Goal: Information Seeking & Learning: Learn about a topic

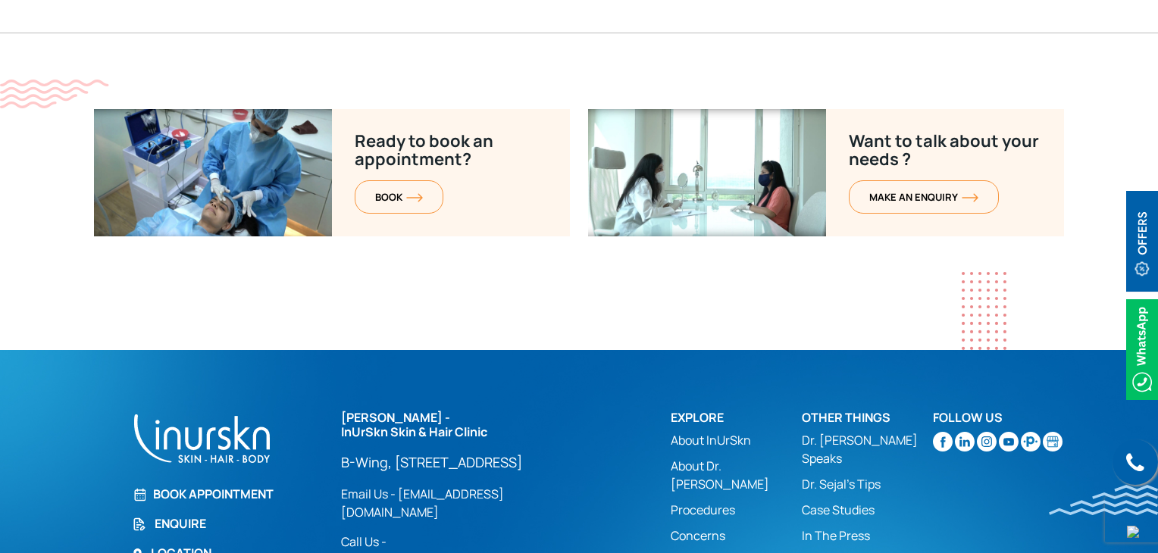
scroll to position [6126, 0]
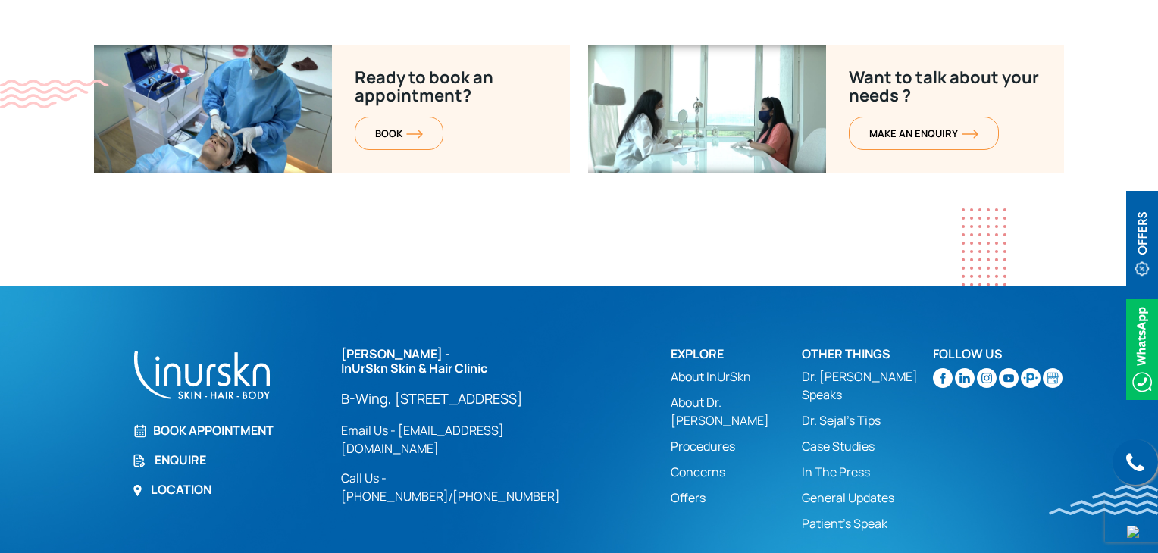
drag, startPoint x: 474, startPoint y: 519, endPoint x: 668, endPoint y: 514, distance: 194.1
drag, startPoint x: 1015, startPoint y: 517, endPoint x: 1056, endPoint y: 512, distance: 41.3
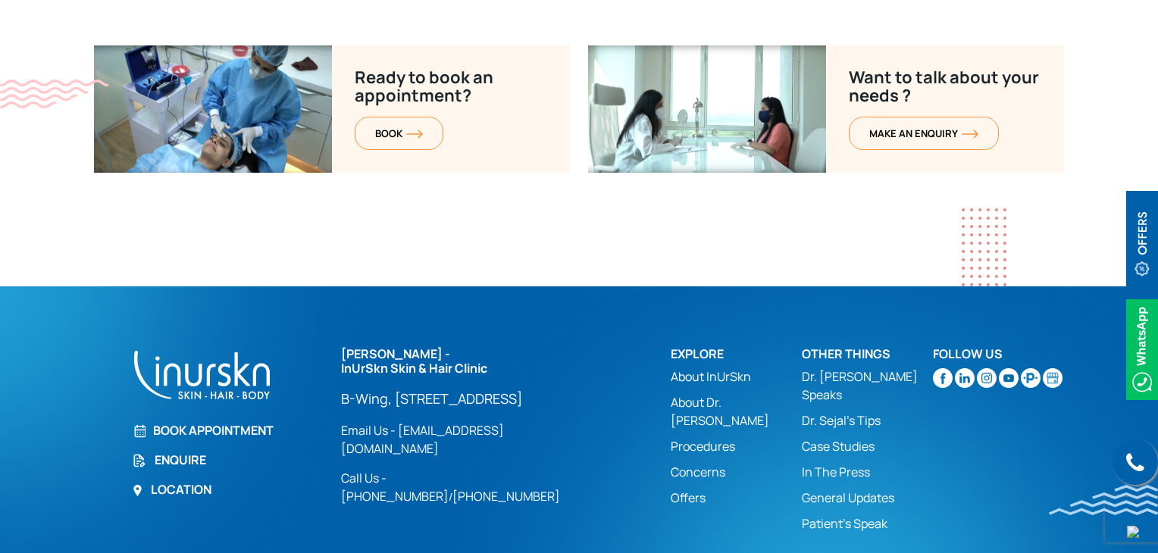
click at [930, 487] on div "Call us Book Appointment Enquire Location [PERSON_NAME] - InUrSkn Skin & Hair C…" at bounding box center [579, 474] width 970 height 255
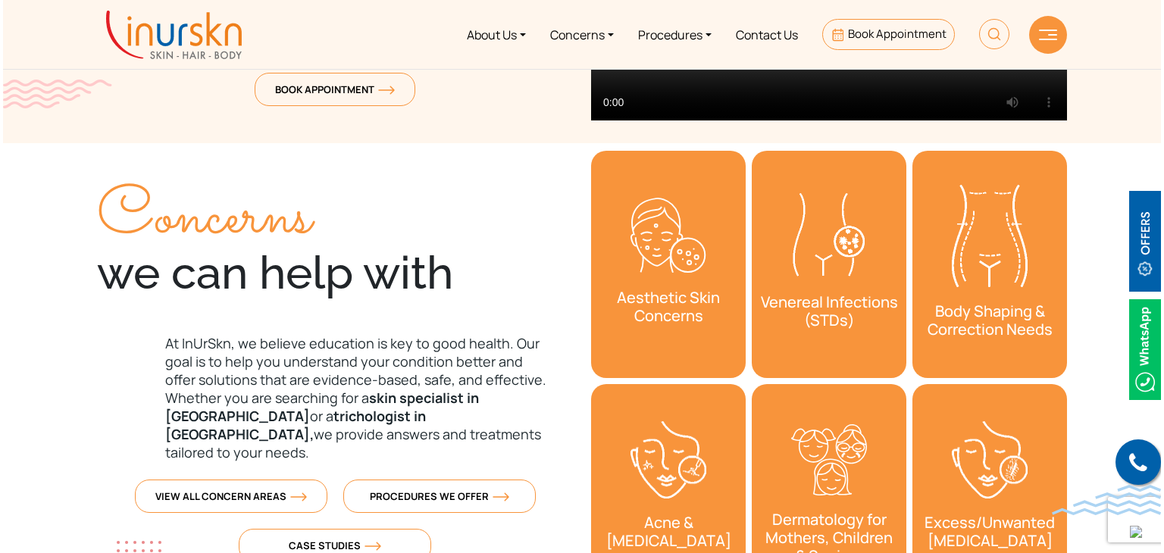
scroll to position [0, 0]
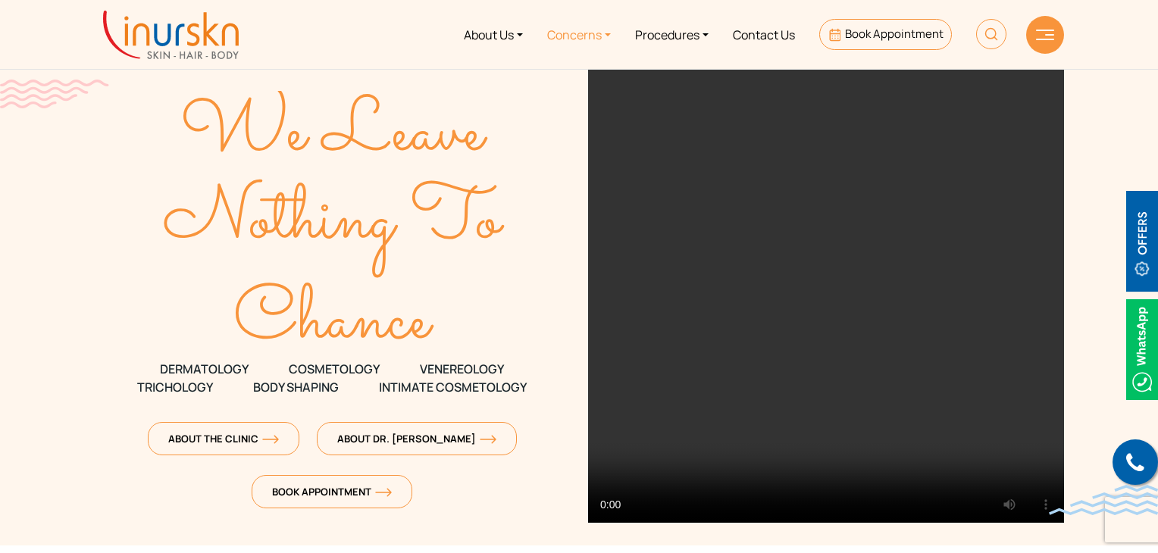
click at [599, 36] on link "Concerns" at bounding box center [579, 34] width 88 height 57
click at [1108, 157] on section "We Leave Nothing To Chance DERMATOLOGY COSMETOLOGY" at bounding box center [579, 273] width 1158 height 546
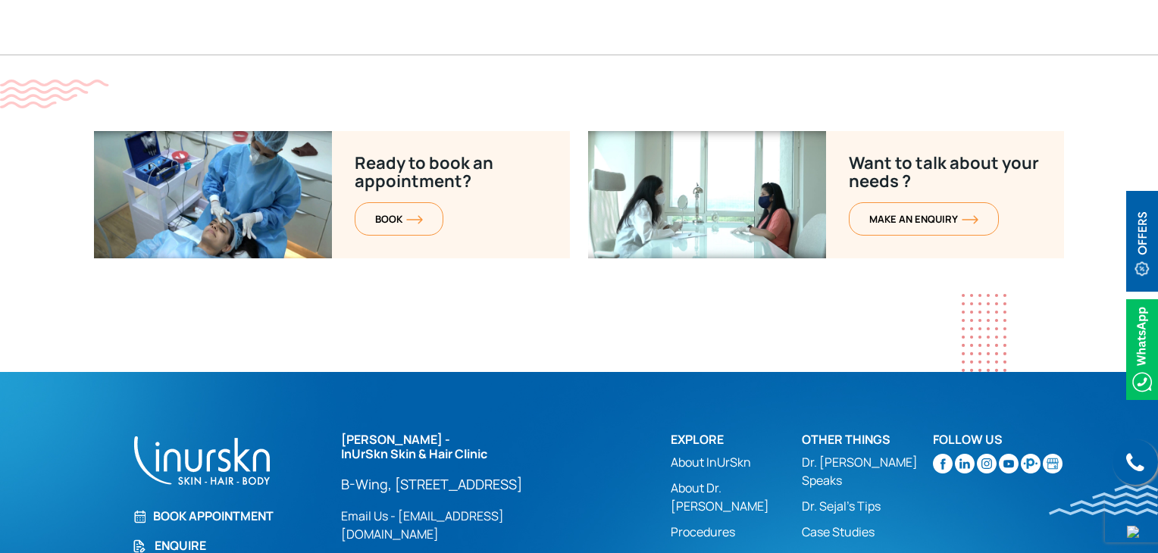
scroll to position [6126, 0]
